Goal: Task Accomplishment & Management: Manage account settings

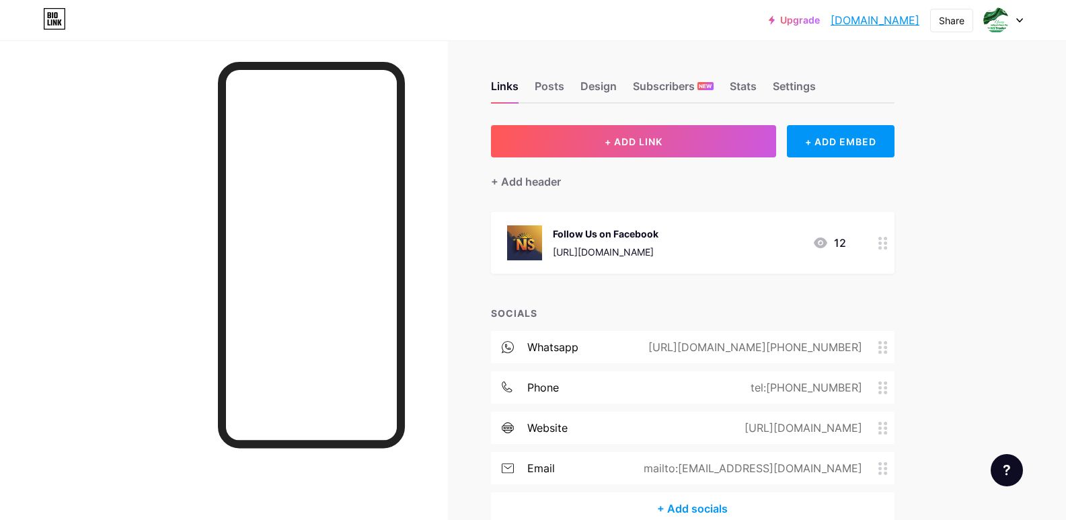
click at [838, 240] on div "12" at bounding box center [829, 243] width 34 height 16
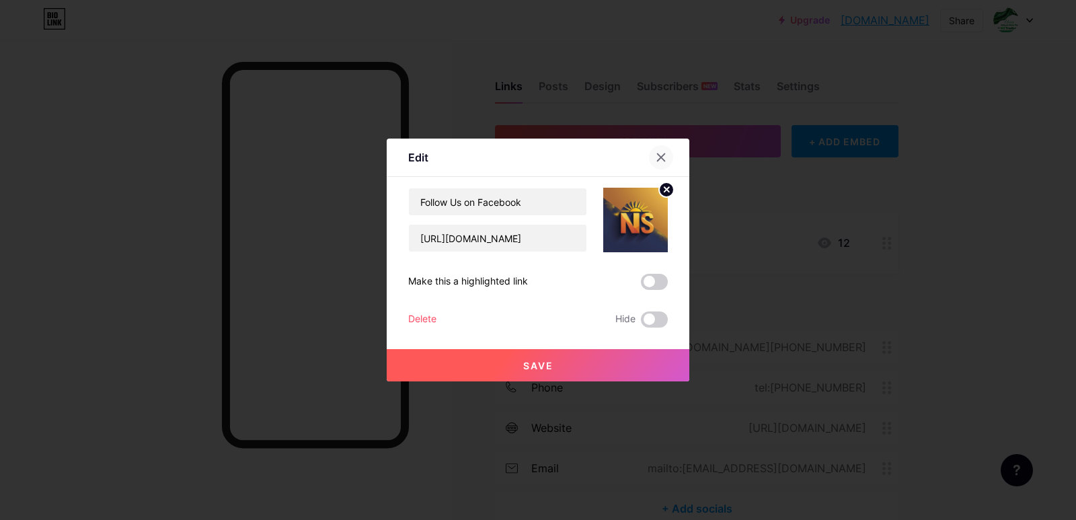
click at [652, 163] on div at bounding box center [661, 157] width 24 height 24
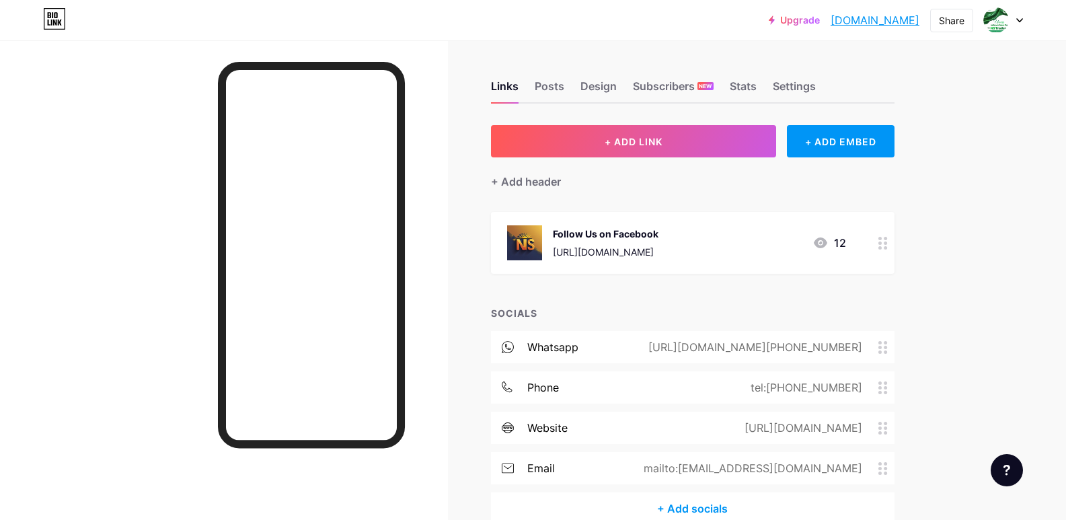
click at [881, 241] on div at bounding box center [882, 243] width 23 height 62
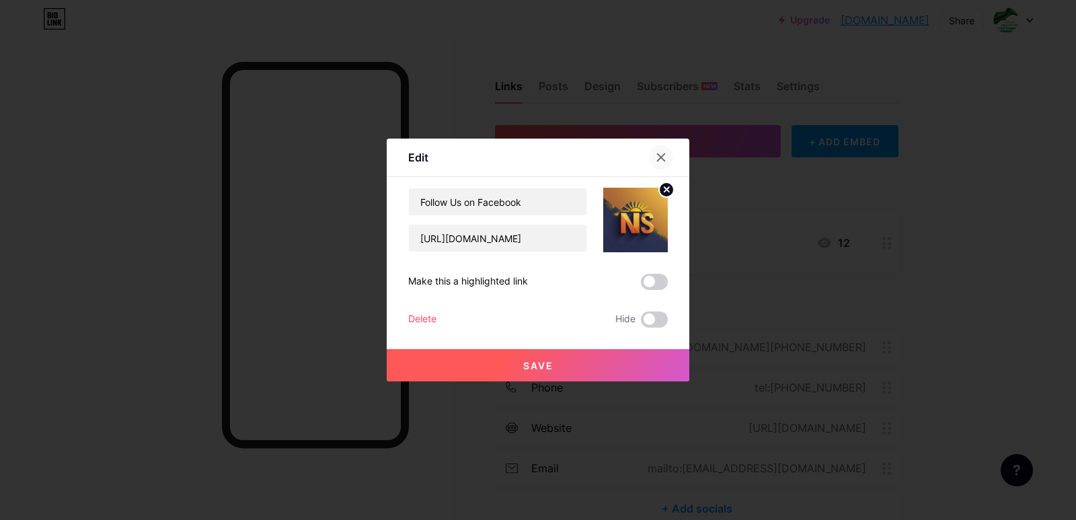
click at [661, 153] on icon at bounding box center [661, 157] width 11 height 11
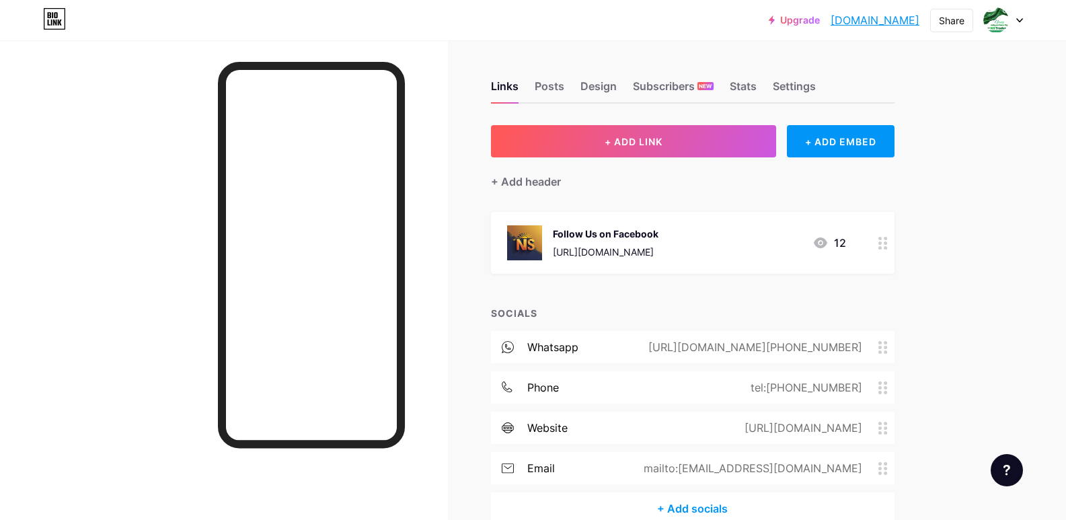
click at [529, 234] on img at bounding box center [524, 242] width 35 height 35
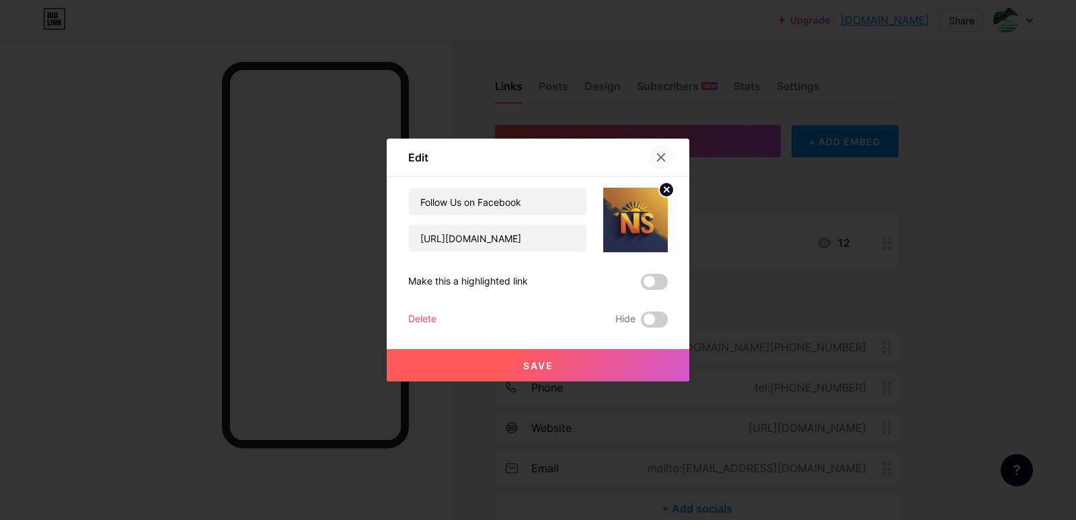
click at [656, 160] on icon at bounding box center [661, 157] width 11 height 11
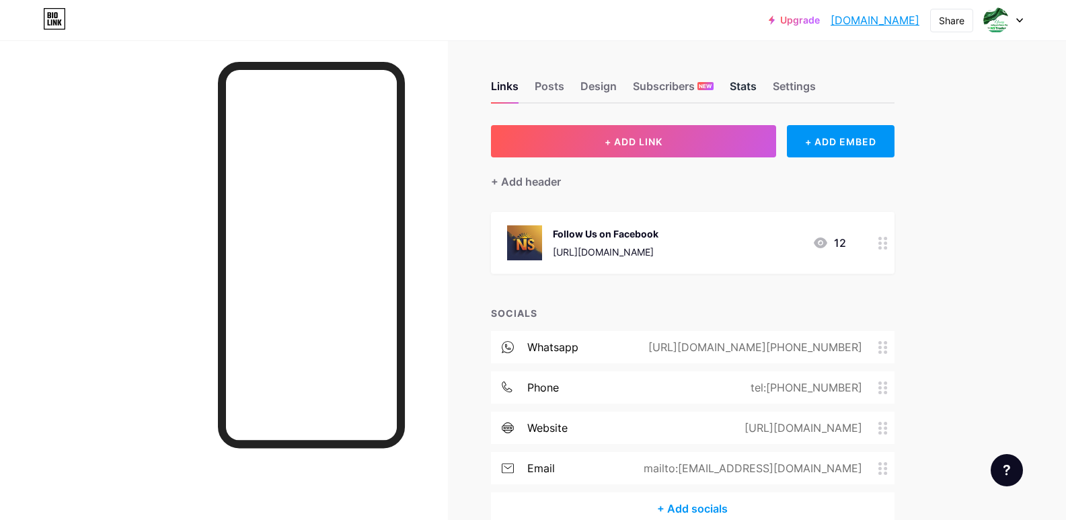
click at [752, 90] on div "Stats" at bounding box center [743, 90] width 27 height 24
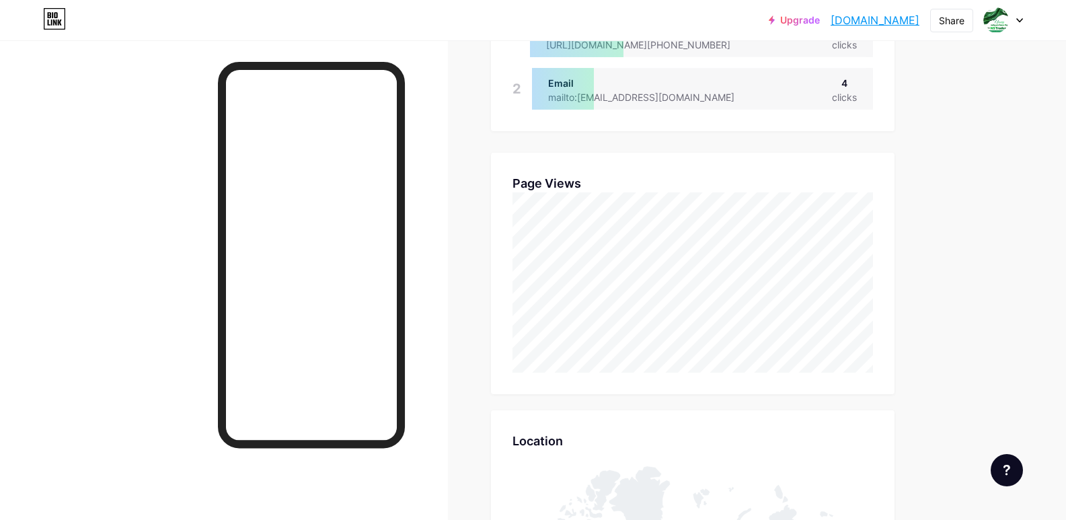
scroll to position [403, 0]
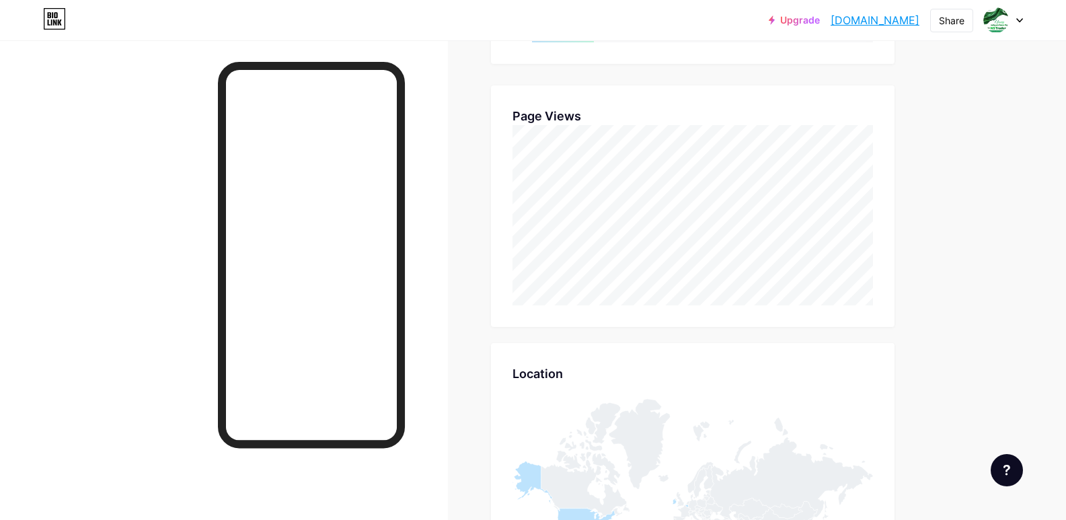
click at [967, 223] on div "Upgrade nstradersmultan... [DOMAIN_NAME] Share Switch accounts NS Traders Multa…" at bounding box center [533, 305] width 1066 height 1416
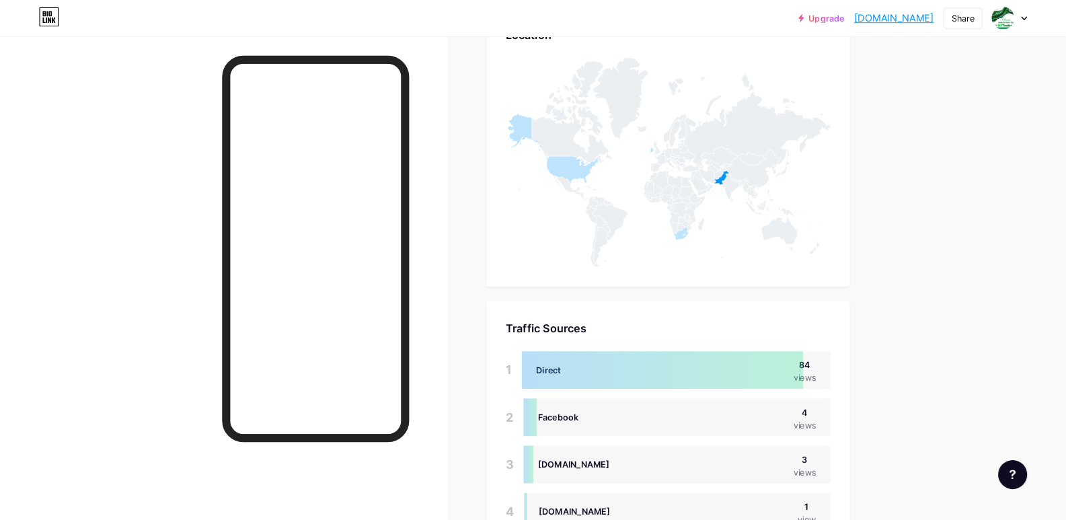
scroll to position [520, 1066]
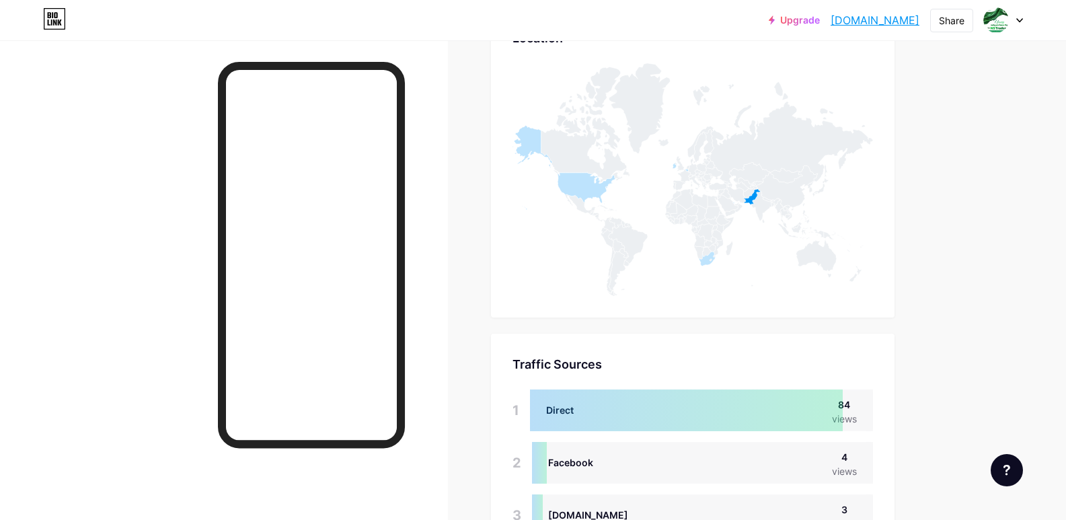
click at [782, 237] on icon at bounding box center [692, 179] width 360 height 233
click at [746, 237] on icon at bounding box center [692, 179] width 360 height 233
click at [756, 215] on icon at bounding box center [692, 179] width 360 height 233
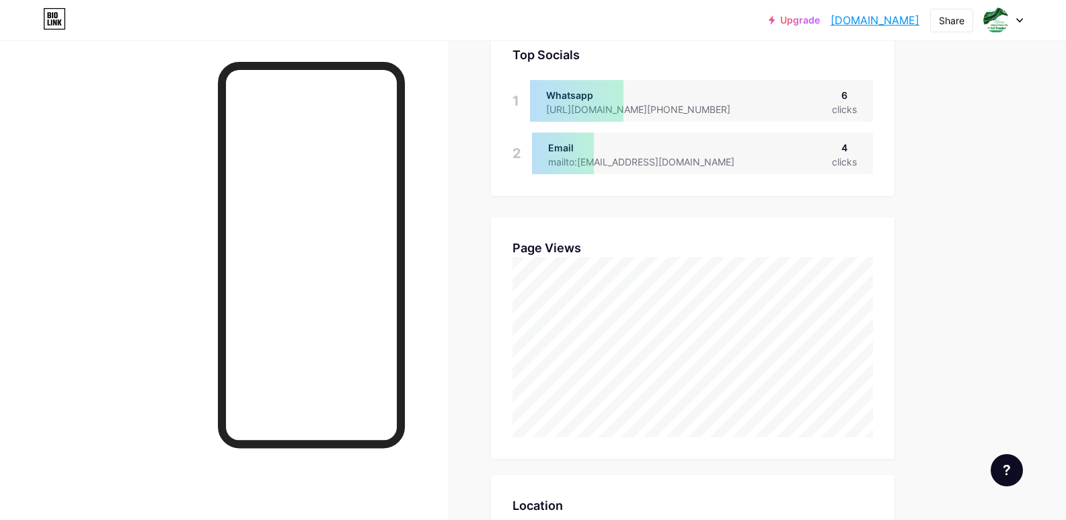
scroll to position [254, 0]
